Goal: Register for event/course

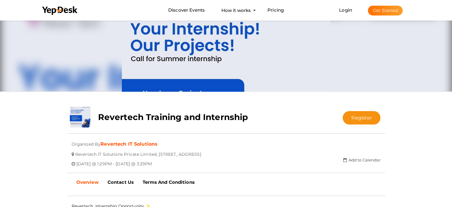
scroll to position [30, 0]
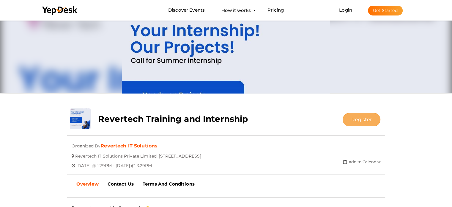
click at [363, 119] on button "Register" at bounding box center [362, 119] width 38 height 13
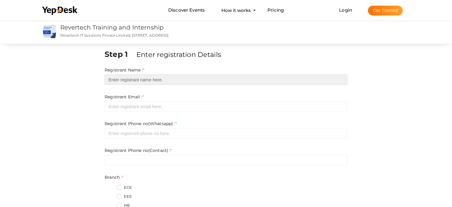
click at [128, 80] on input "text" at bounding box center [226, 79] width 243 height 10
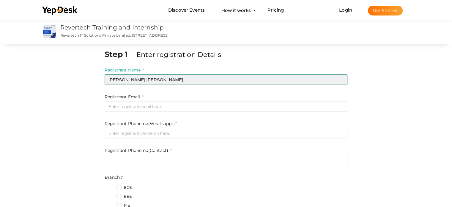
type input "Rizwan Abdullah Thaju"
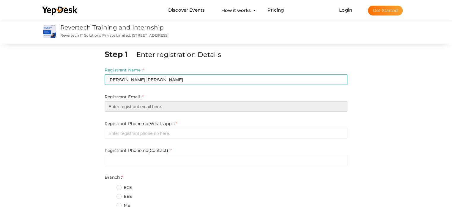
click at [130, 105] on input "email" at bounding box center [226, 106] width 243 height 10
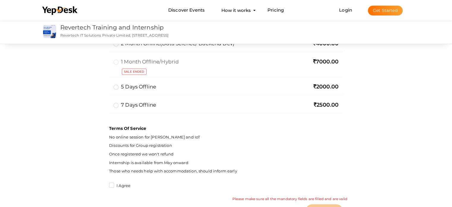
scroll to position [706, 0]
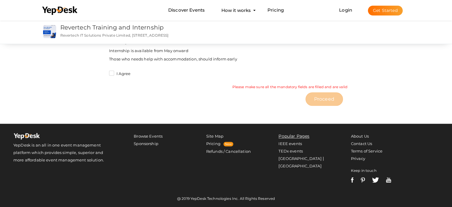
type input "rizwanabdullahthaju08@gmail.com"
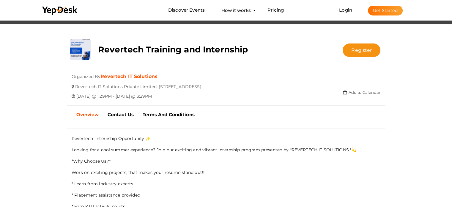
scroll to position [30, 0]
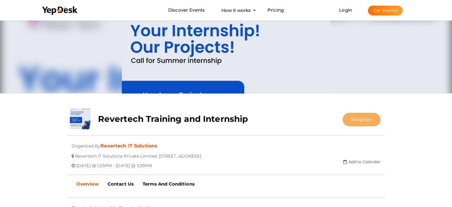
click at [363, 121] on button "Register" at bounding box center [362, 119] width 38 height 13
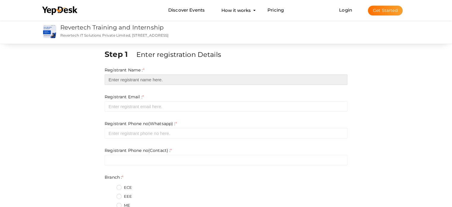
click at [138, 79] on input "text" at bounding box center [226, 79] width 243 height 10
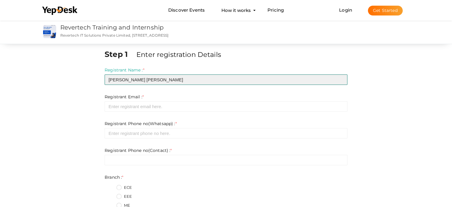
type input "Rizwan Abdullah Thaju"
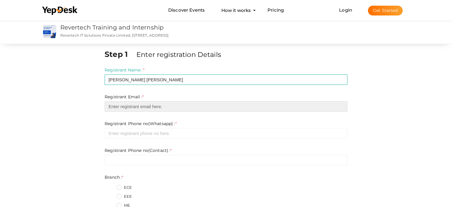
click at [126, 105] on input "email" at bounding box center [226, 106] width 243 height 10
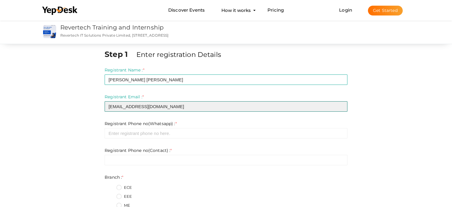
type input "[EMAIL_ADDRESS][DOMAIN_NAME]"
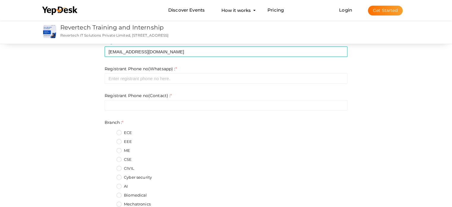
scroll to position [59, 0]
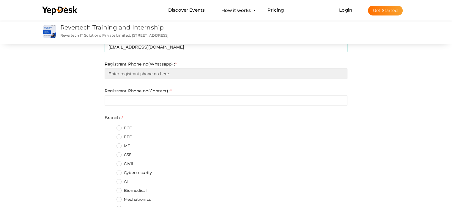
click at [129, 75] on input "number" at bounding box center [226, 73] width 243 height 10
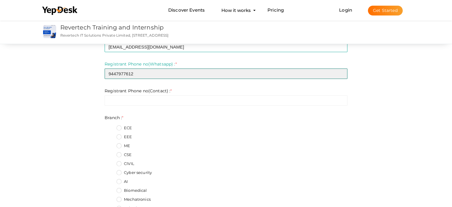
type input "9447977612"
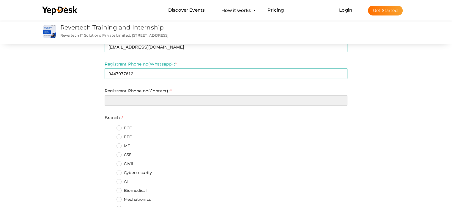
click at [125, 103] on input "text" at bounding box center [226, 100] width 243 height 10
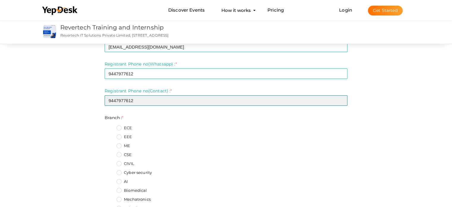
type input "9447977612"
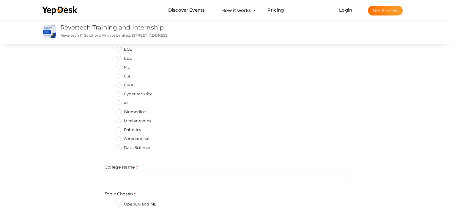
scroll to position [149, 0]
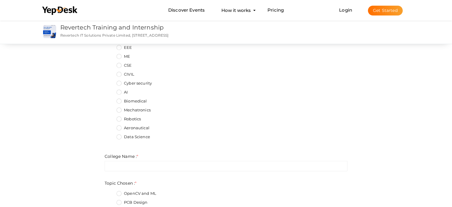
click at [120, 92] on label "AI" at bounding box center [121, 92] width 11 height 6
click at [111, 90] on input "AI" at bounding box center [111, 90] width 0 height 0
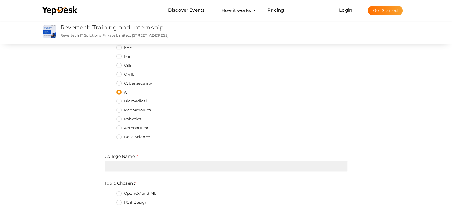
click at [144, 168] on input "text" at bounding box center [226, 165] width 243 height 10
click at [133, 165] on input "text" at bounding box center [226, 165] width 243 height 10
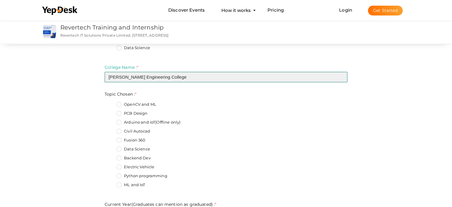
scroll to position [238, 0]
type input "Marian Engineering College"
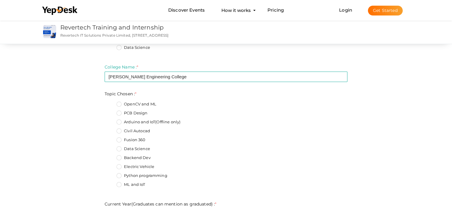
click at [120, 149] on label "Data Science" at bounding box center [133, 149] width 34 height 6
click at [111, 147] on Chosen\+5 "Data Science" at bounding box center [111, 147] width 0 height 0
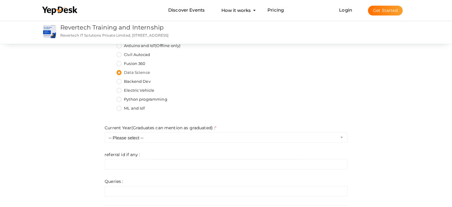
scroll to position [327, 0]
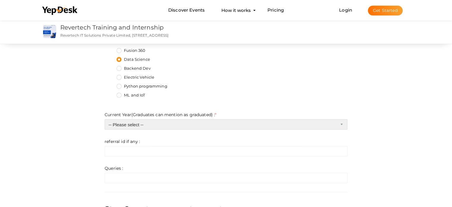
click at [153, 126] on select "-- Please select -- 1st 2nd 3rd 4th 5th masters graduate" at bounding box center [226, 124] width 243 height 10
select select "1"
click at [105, 119] on select "-- Please select -- 1st 2nd 3rd 4th 5th masters graduate" at bounding box center [226, 124] width 243 height 10
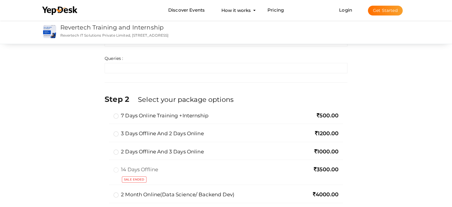
scroll to position [446, 0]
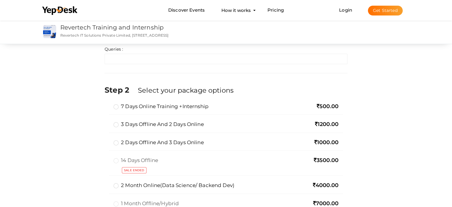
click at [118, 142] on label "2 days offline and 3 days online" at bounding box center [159, 141] width 90 height 7
click at [108, 140] on input "2 days offline and 3 days online" at bounding box center [108, 140] width 0 height 0
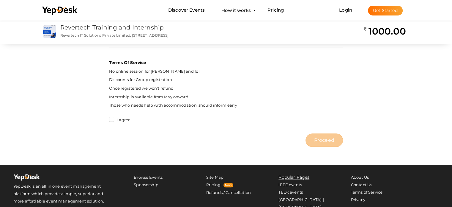
scroll to position [654, 0]
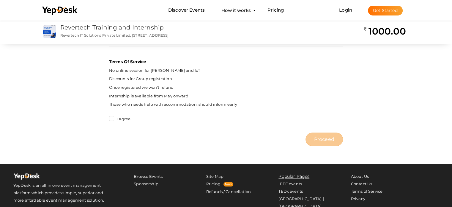
click at [112, 116] on label "I Agree" at bounding box center [119, 119] width 21 height 6
click at [103, 117] on input "I Agree" at bounding box center [103, 117] width 0 height 0
click at [323, 139] on span "Proceed" at bounding box center [324, 139] width 20 height 7
type input "N/A"
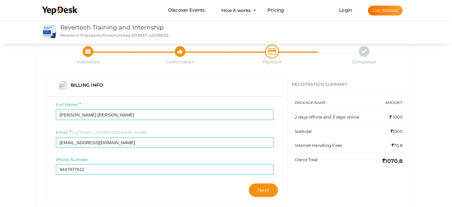
scroll to position [30, 0]
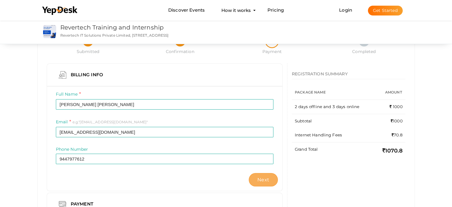
click at [269, 178] on button "Next" at bounding box center [263, 179] width 29 height 13
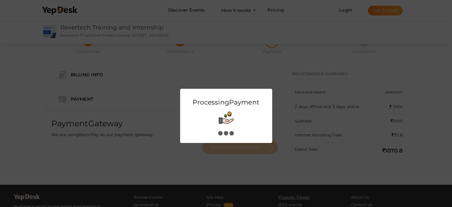
scroll to position [0, 0]
